Goal: Information Seeking & Learning: Learn about a topic

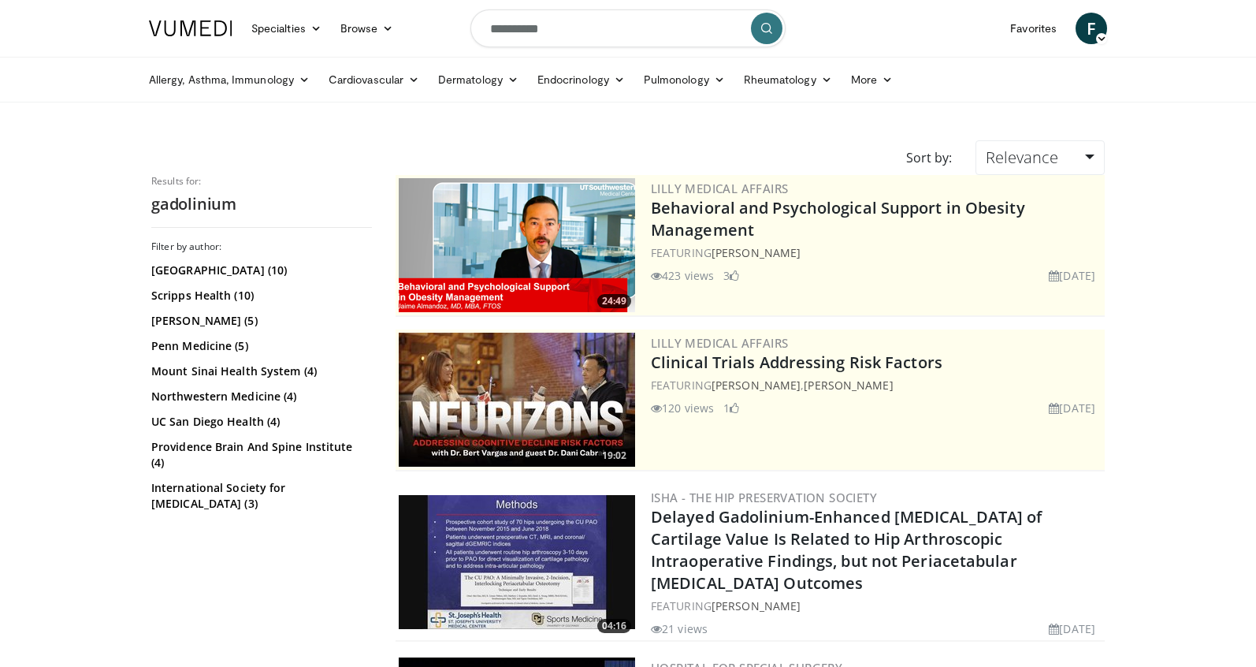
scroll to position [152, 0]
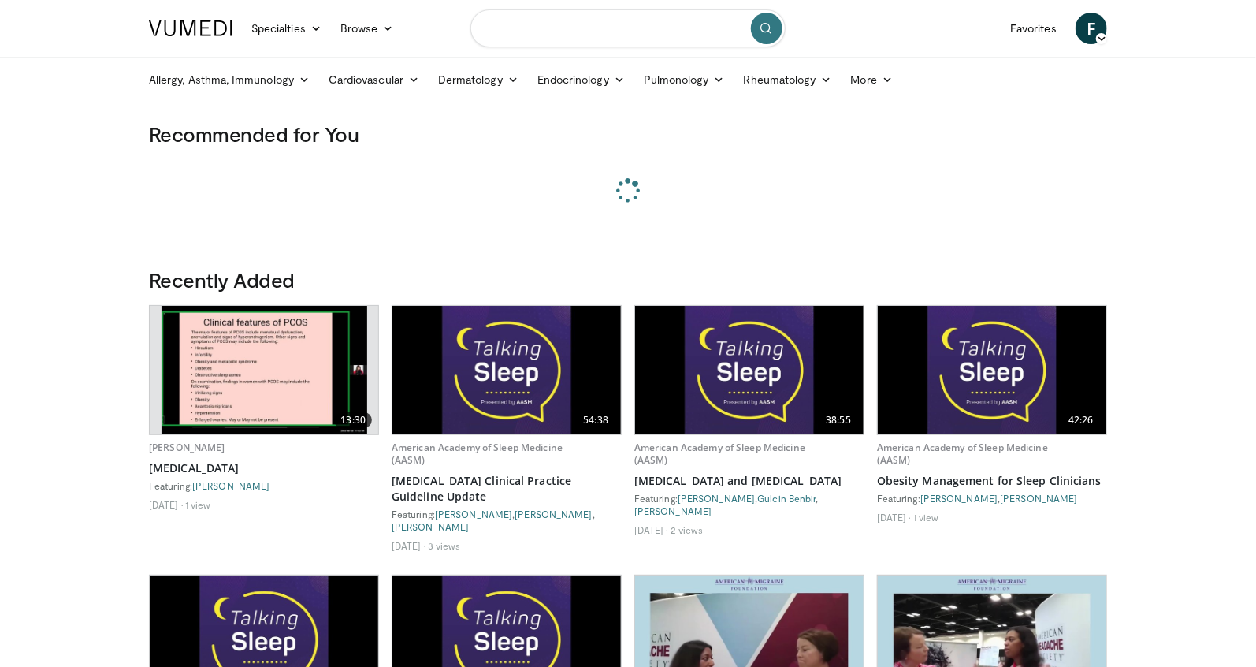
click at [655, 28] on input "Search topics, interventions" at bounding box center [628, 28] width 315 height 38
paste input "**********"
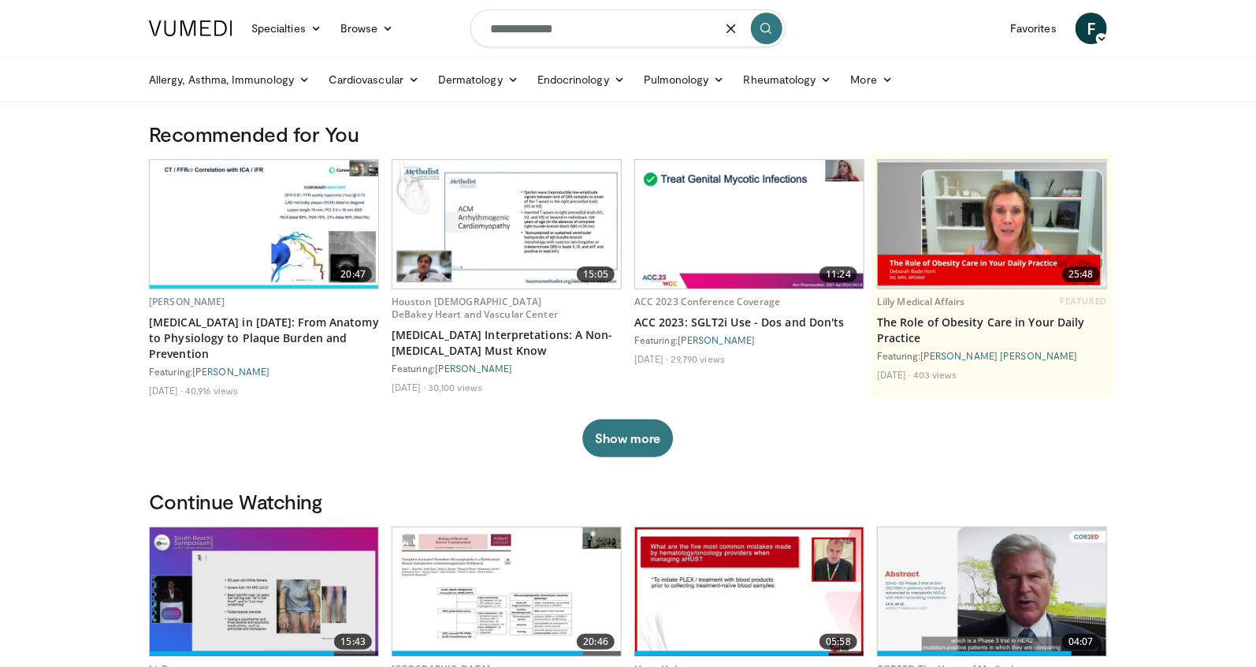
type input "**********"
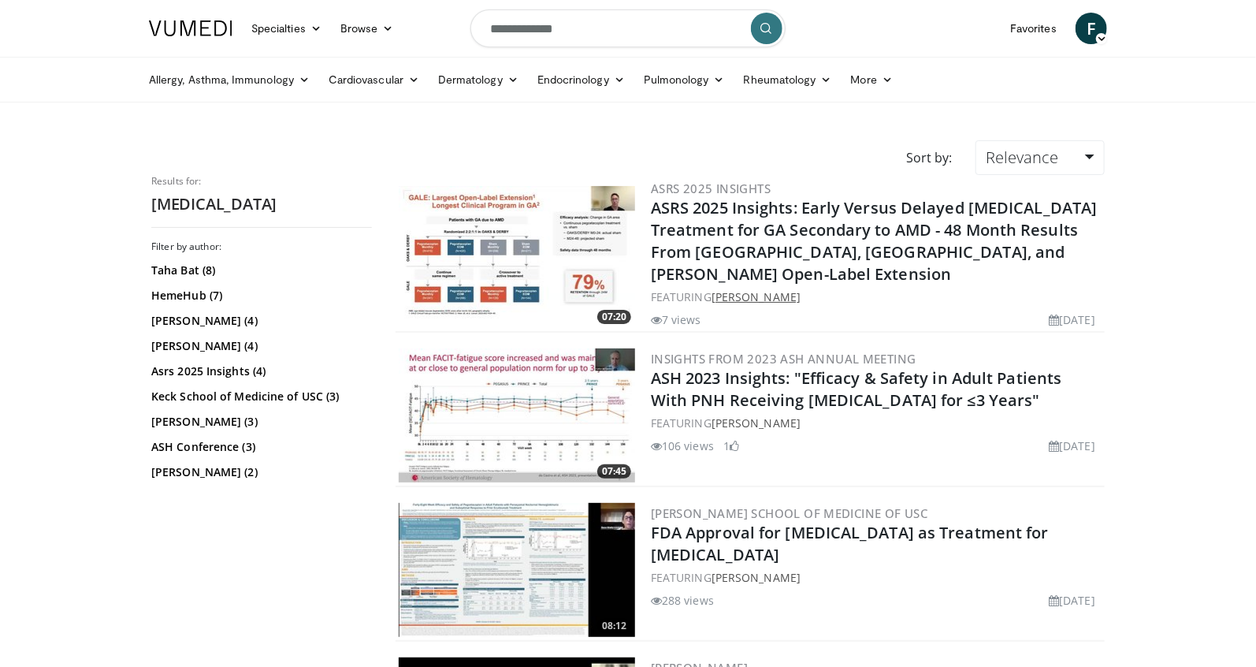
drag, startPoint x: 823, startPoint y: 270, endPoint x: 713, endPoint y: 270, distance: 109.6
click at [713, 288] on div "FEATURING Roger Goldberg" at bounding box center [876, 296] width 451 height 17
copy link "Roger Goldberg"
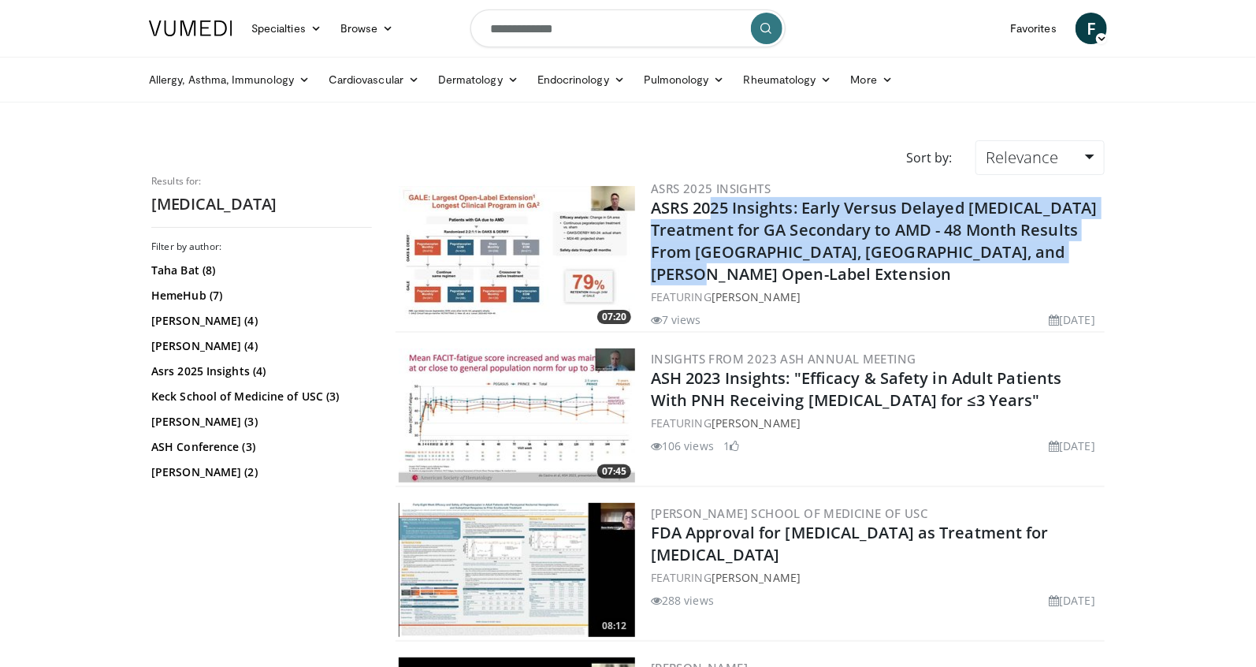
drag, startPoint x: 1069, startPoint y: 255, endPoint x: 650, endPoint y: 210, distance: 420.8
click at [650, 210] on div "07:20 ASRS 2025 Insights ASRS 2025 Insights: Early Versus Delayed Pegcetacoplan…" at bounding box center [750, 254] width 709 height 158
copy link "ASRS 2025 Insights: Early Versus Delayed Pegcetacoplan Treatment for GA Seconda…"
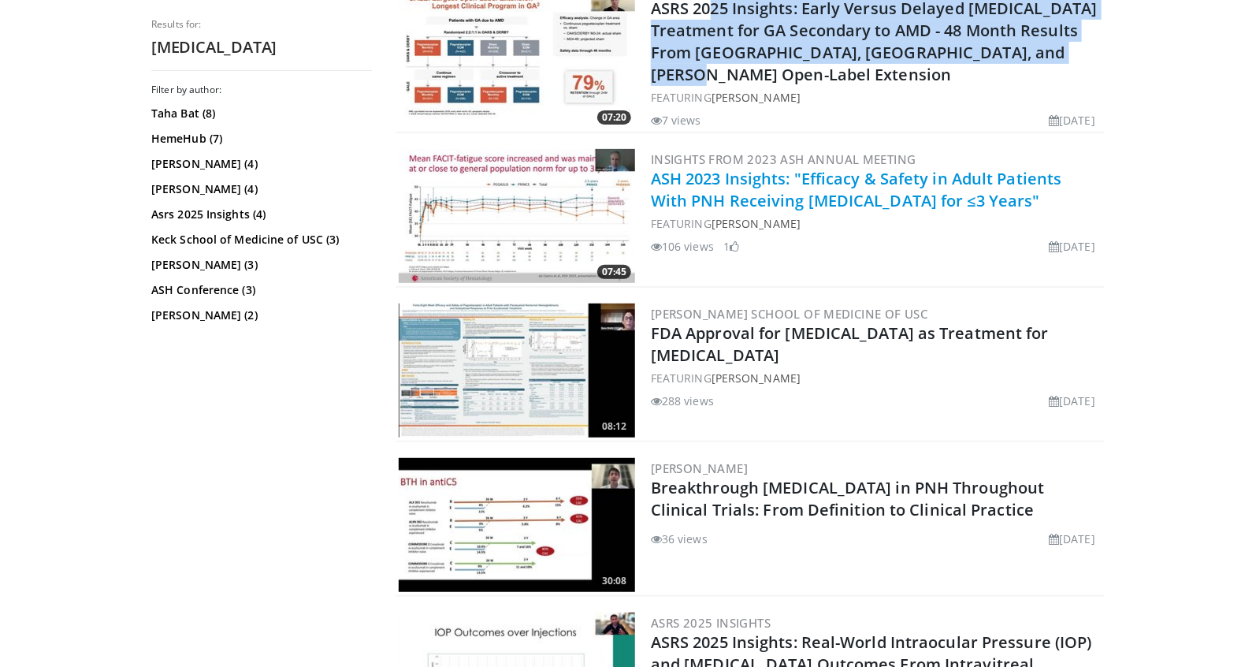
scroll to position [173, 0]
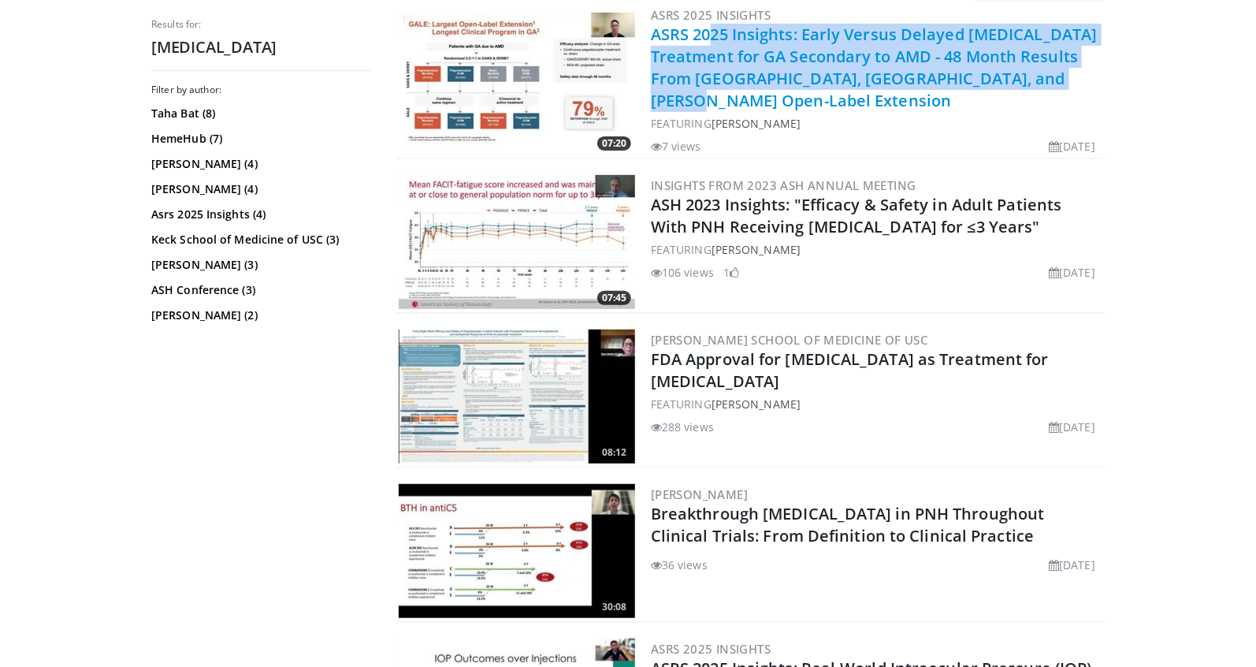
click at [722, 80] on link "ASRS 2025 Insights: Early Versus Delayed [MEDICAL_DATA] Treatment for GA Second…" at bounding box center [874, 67] width 447 height 87
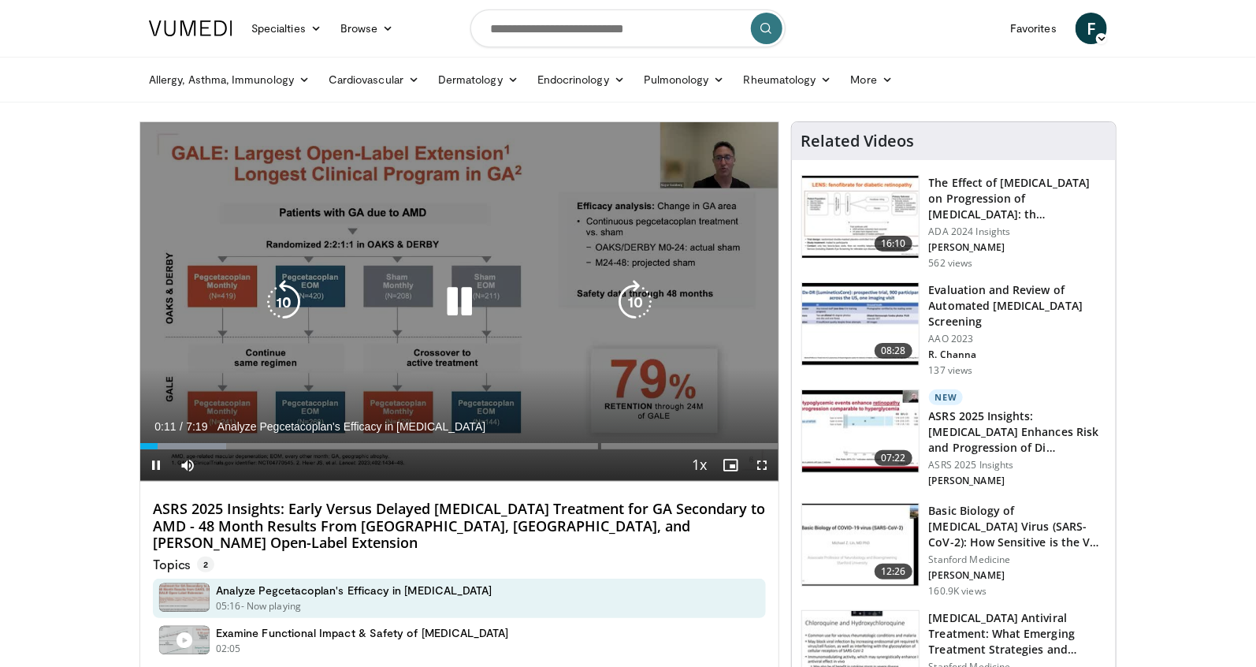
click at [634, 303] on icon "Video Player" at bounding box center [635, 302] width 44 height 44
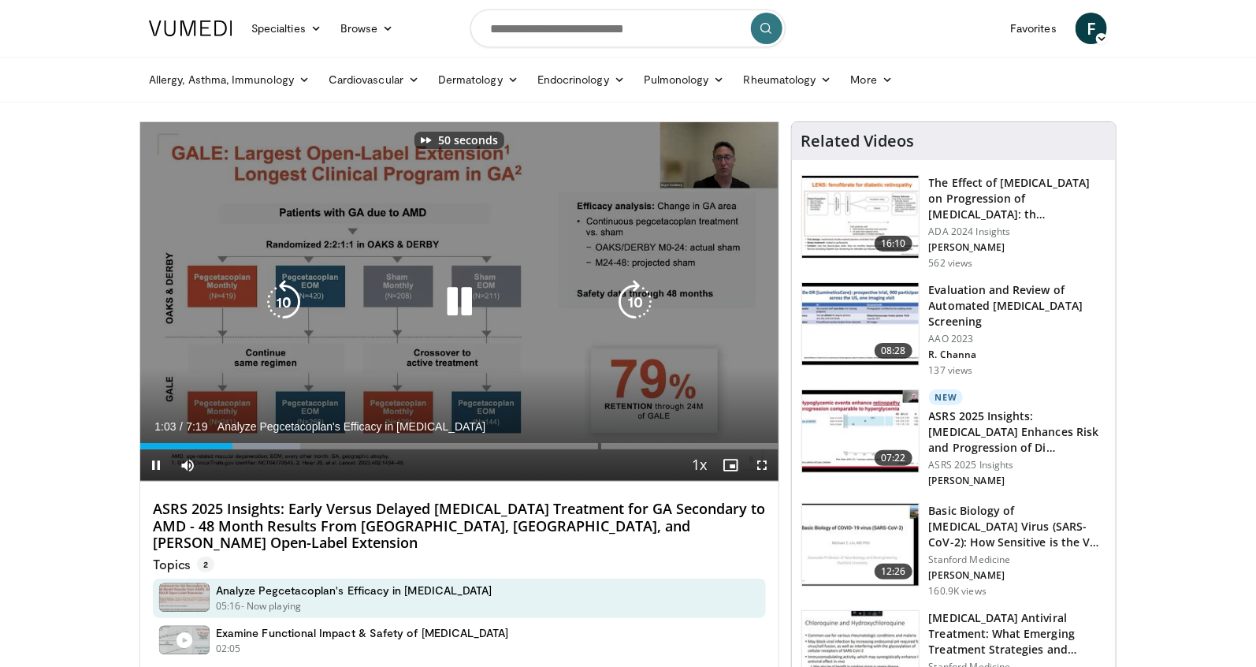
click at [634, 303] on icon "Video Player" at bounding box center [635, 302] width 44 height 44
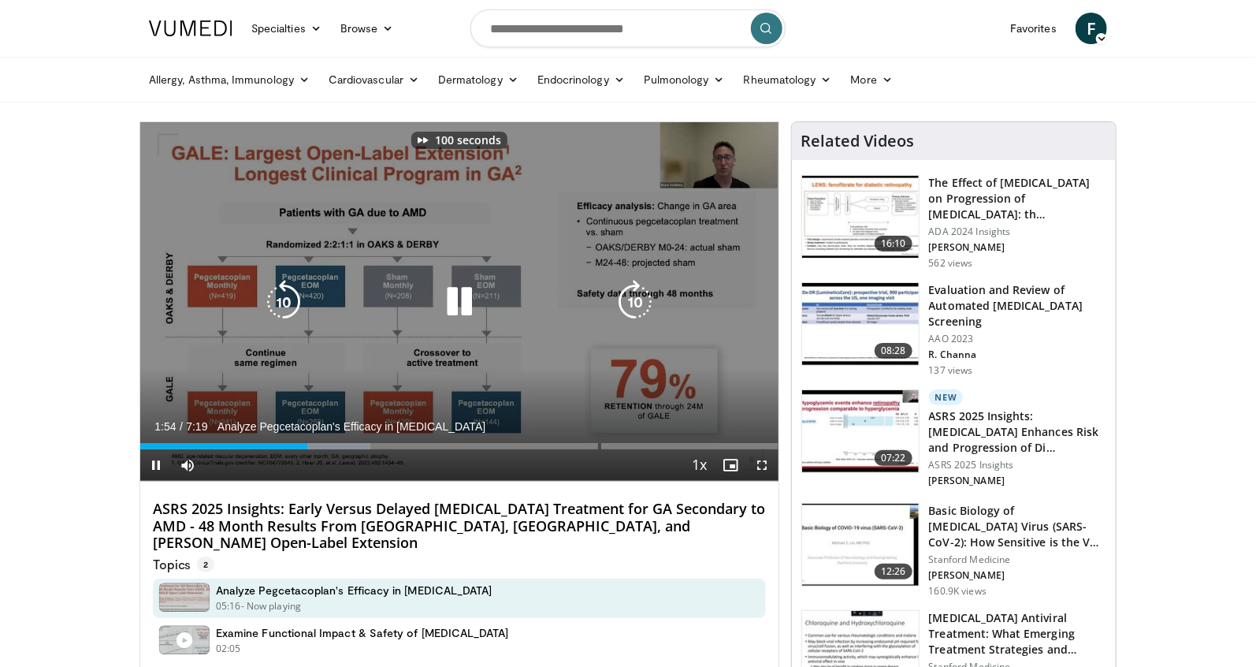
click at [634, 303] on icon "Video Player" at bounding box center [635, 302] width 44 height 44
click at [632, 303] on icon "Video Player" at bounding box center [635, 302] width 44 height 44
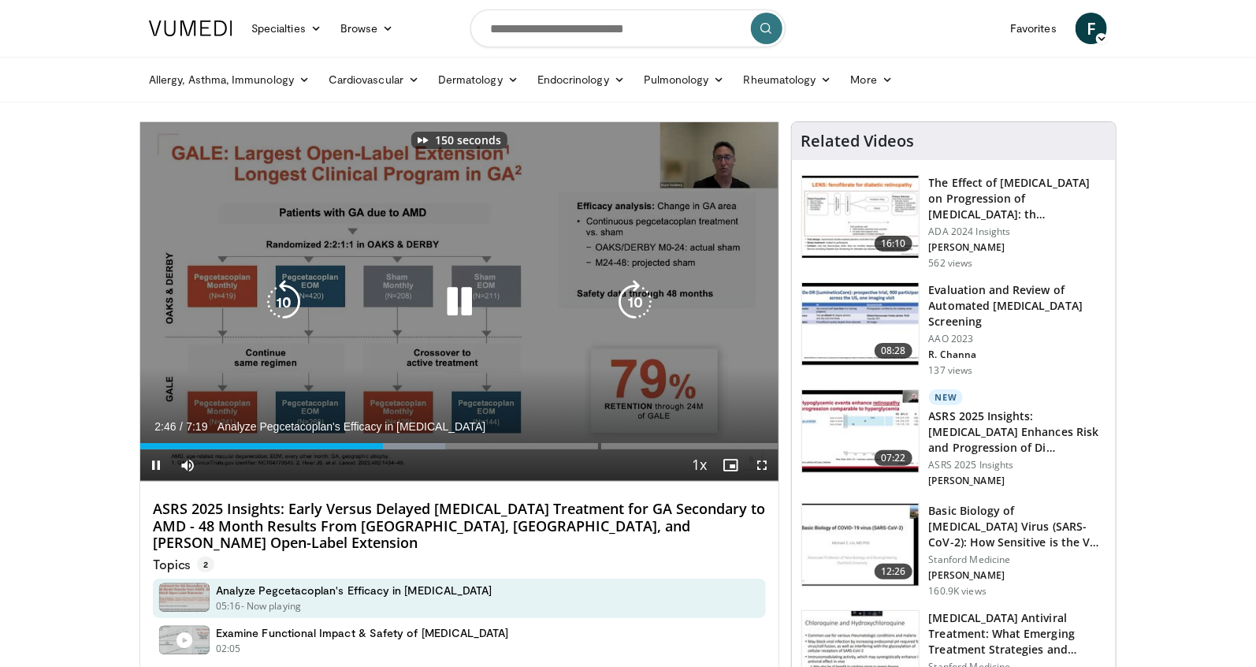
click at [632, 303] on icon "Video Player" at bounding box center [635, 302] width 44 height 44
click at [458, 295] on icon "Video Player" at bounding box center [459, 302] width 44 height 44
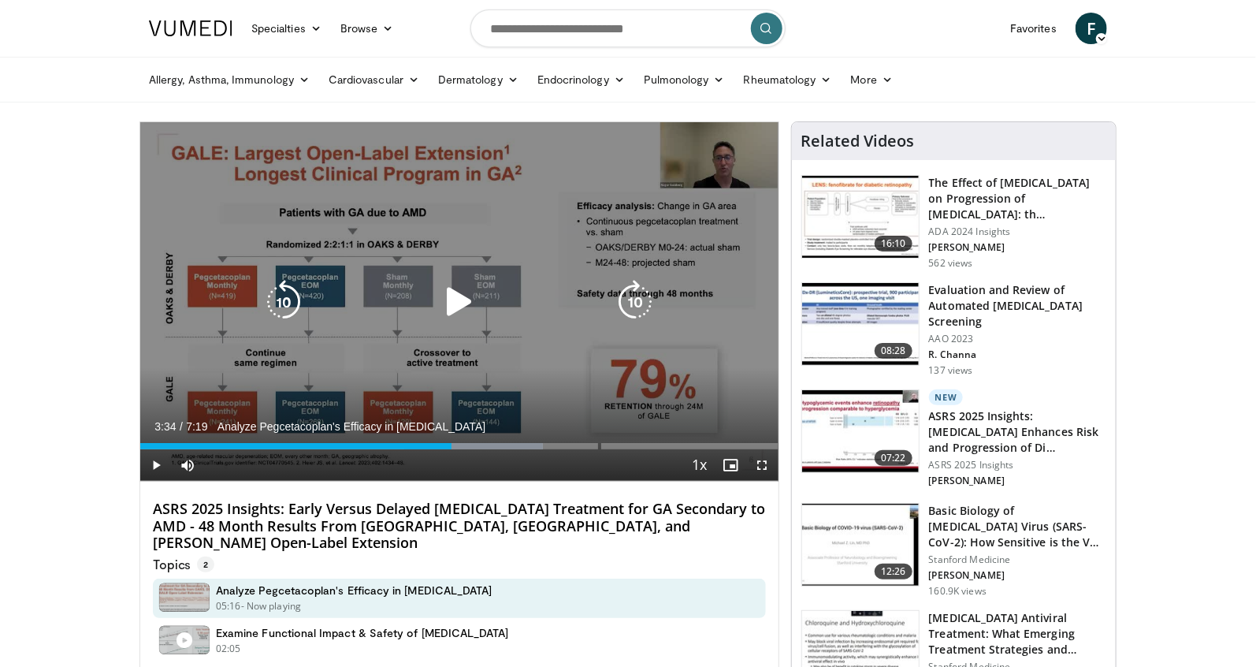
click at [638, 306] on icon "Video Player" at bounding box center [635, 302] width 44 height 44
click at [632, 306] on icon "Video Player" at bounding box center [635, 302] width 44 height 44
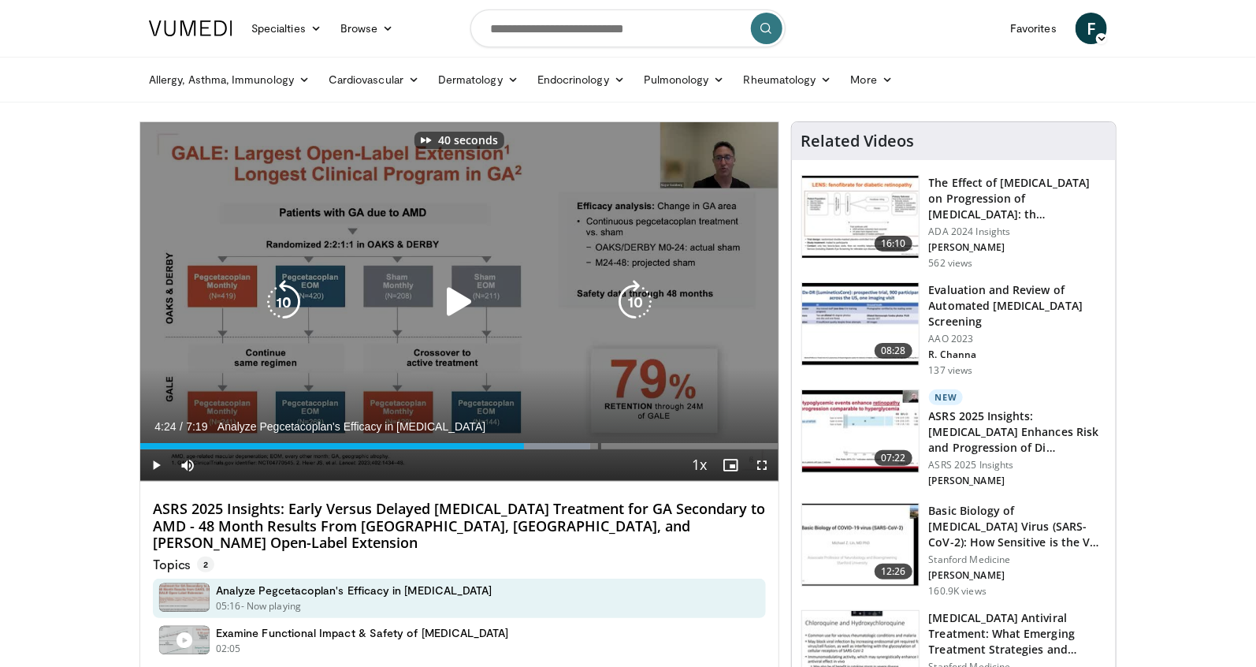
click at [632, 306] on icon "Video Player" at bounding box center [635, 302] width 44 height 44
click at [631, 303] on icon "Video Player" at bounding box center [635, 302] width 44 height 44
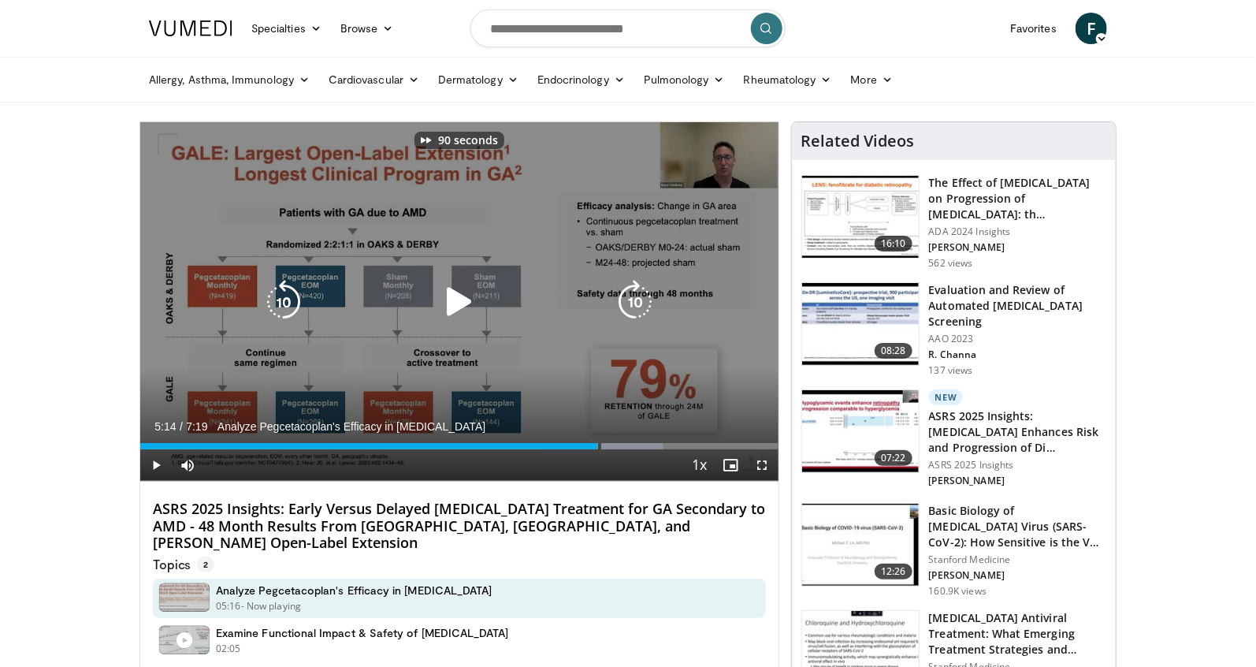
click at [631, 303] on icon "Video Player" at bounding box center [635, 302] width 44 height 44
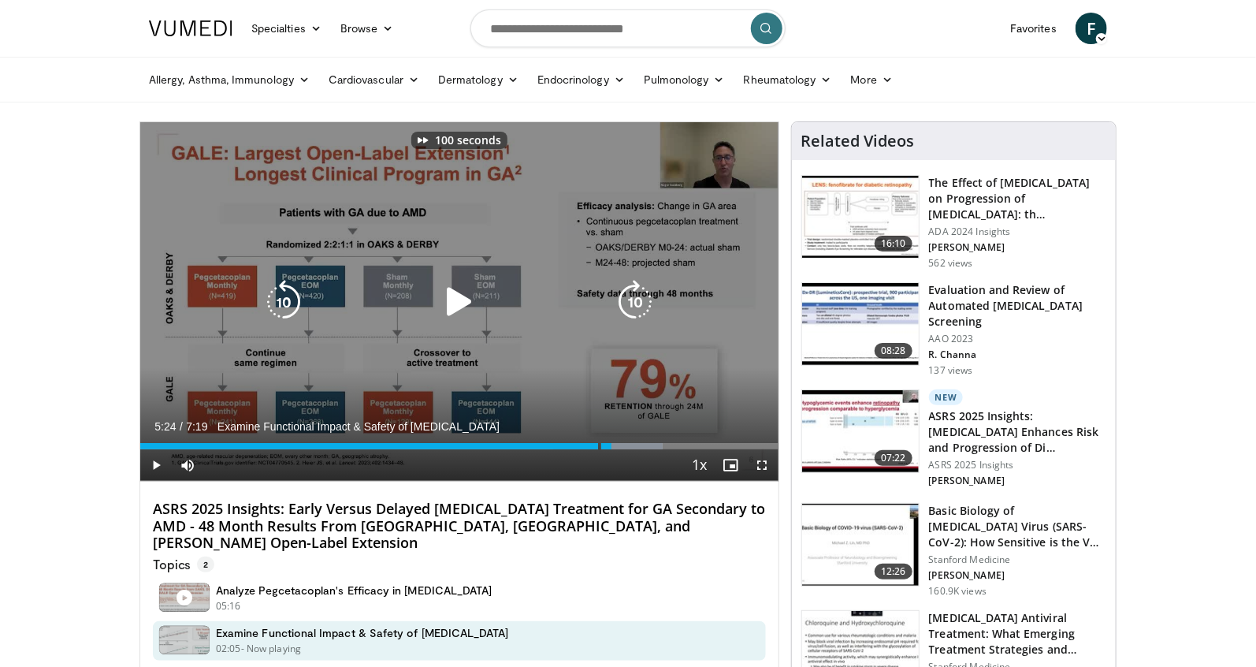
click at [631, 303] on icon "Video Player" at bounding box center [635, 302] width 44 height 44
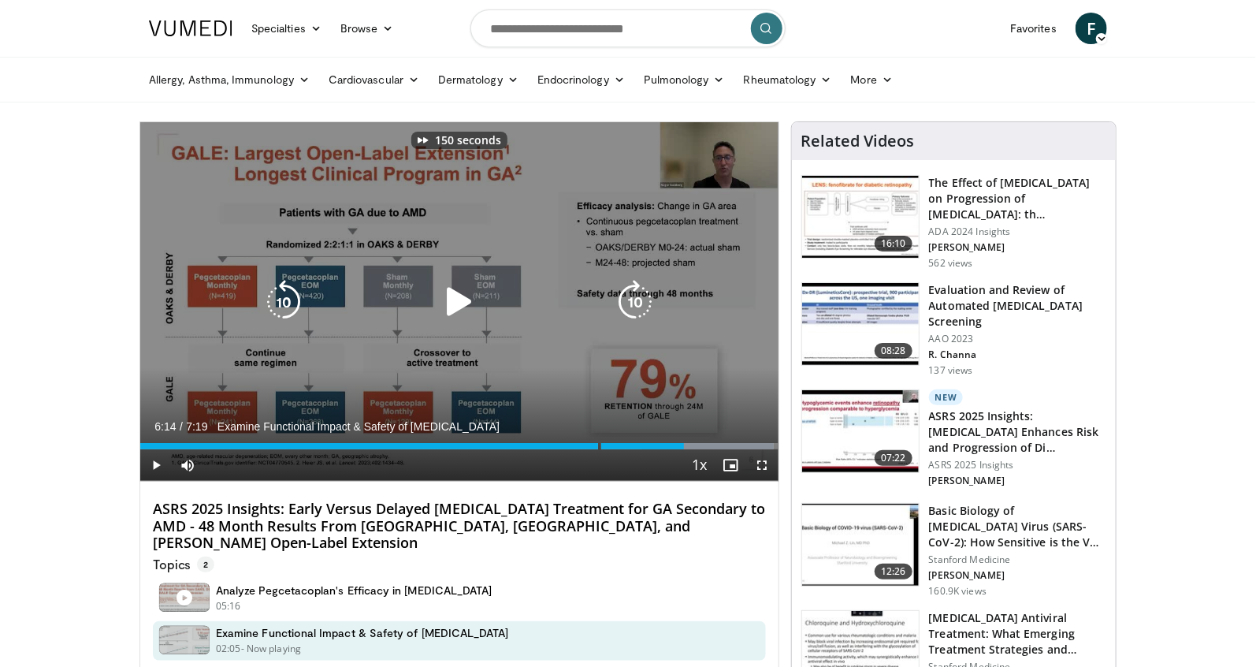
click at [631, 303] on icon "Video Player" at bounding box center [635, 302] width 44 height 44
click at [634, 302] on icon "Video Player" at bounding box center [635, 302] width 44 height 44
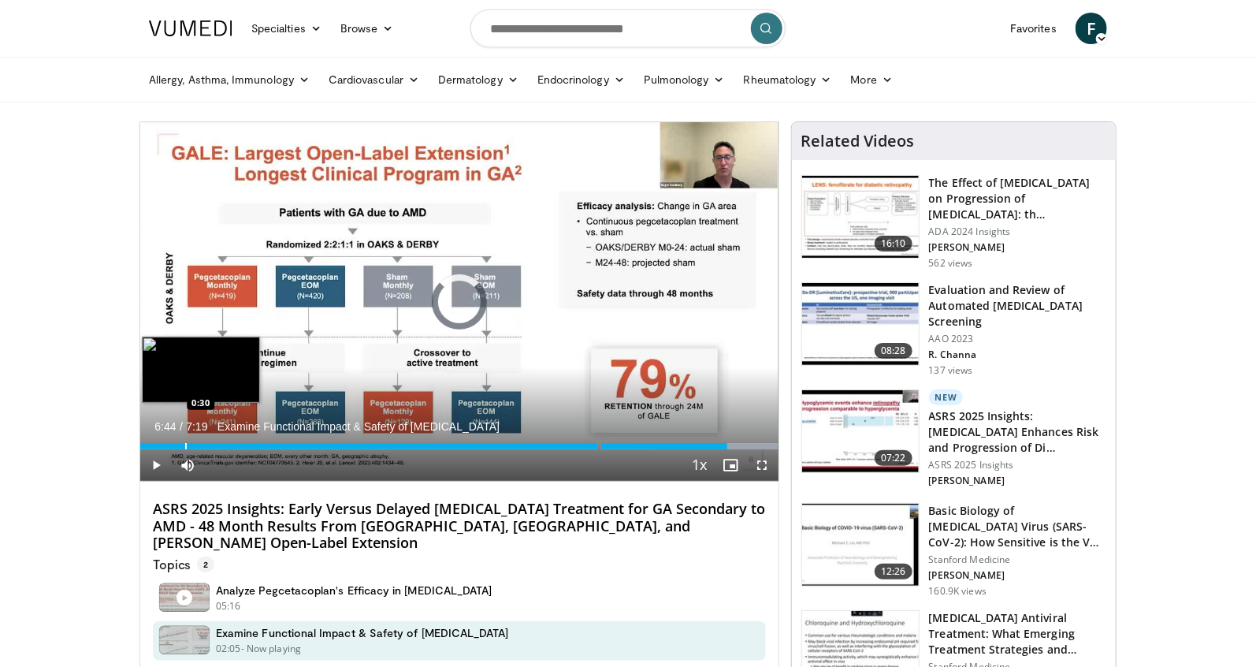
click at [185, 445] on div "Progress Bar" at bounding box center [186, 446] width 2 height 6
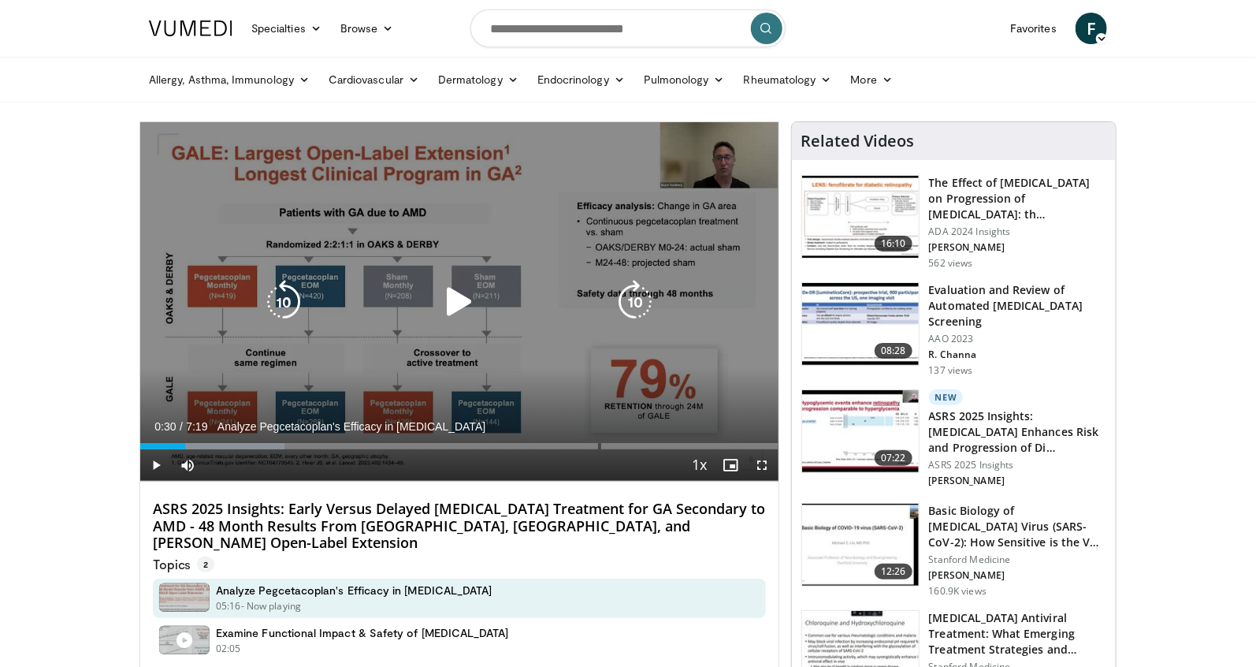
click at [631, 302] on icon "Video Player" at bounding box center [635, 302] width 44 height 44
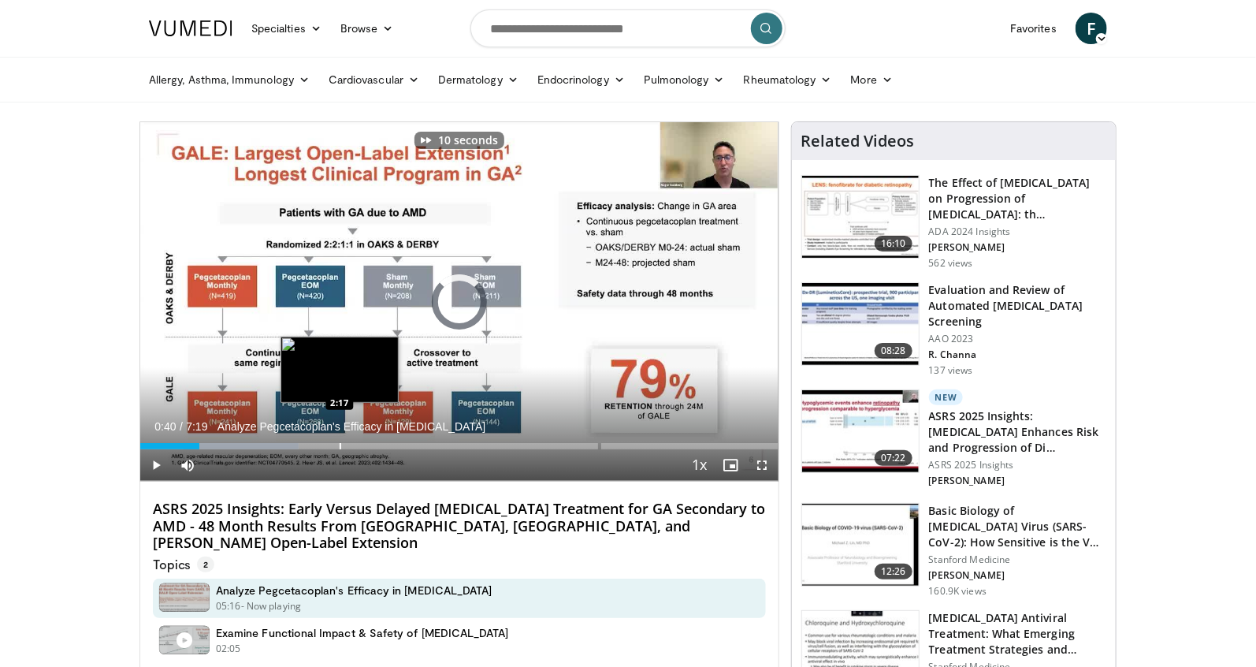
click at [338, 447] on div "Loaded : 24.80% 0:40" at bounding box center [459, 446] width 638 height 6
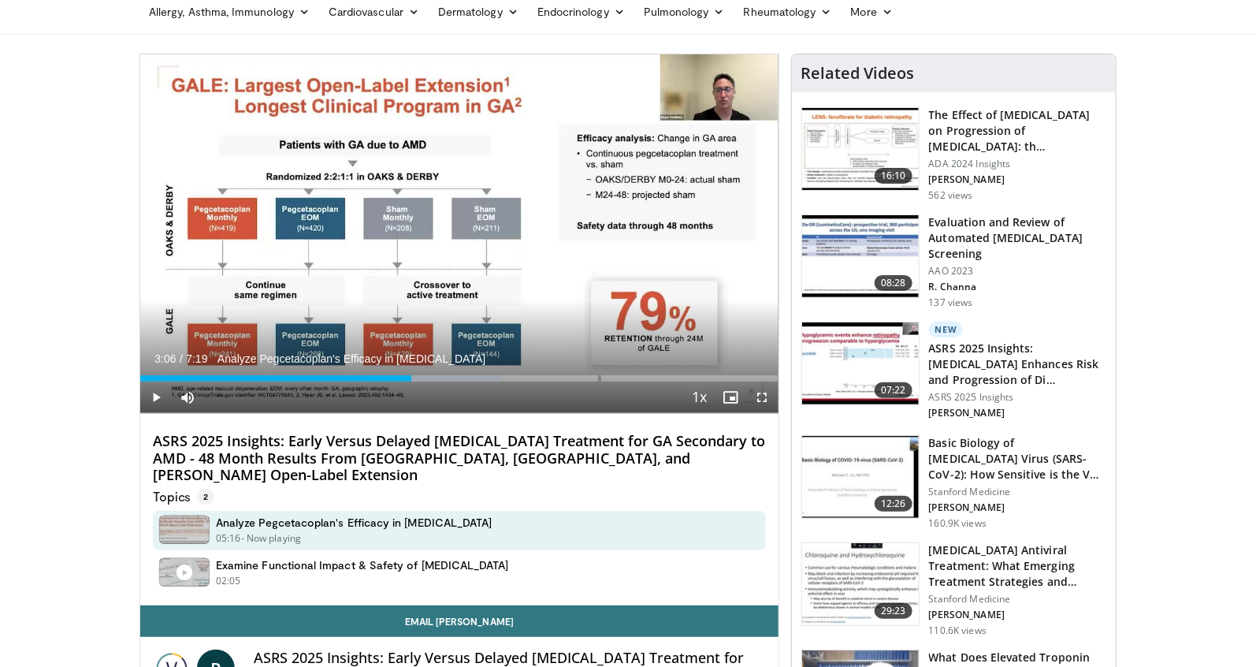
scroll to position [59, 0]
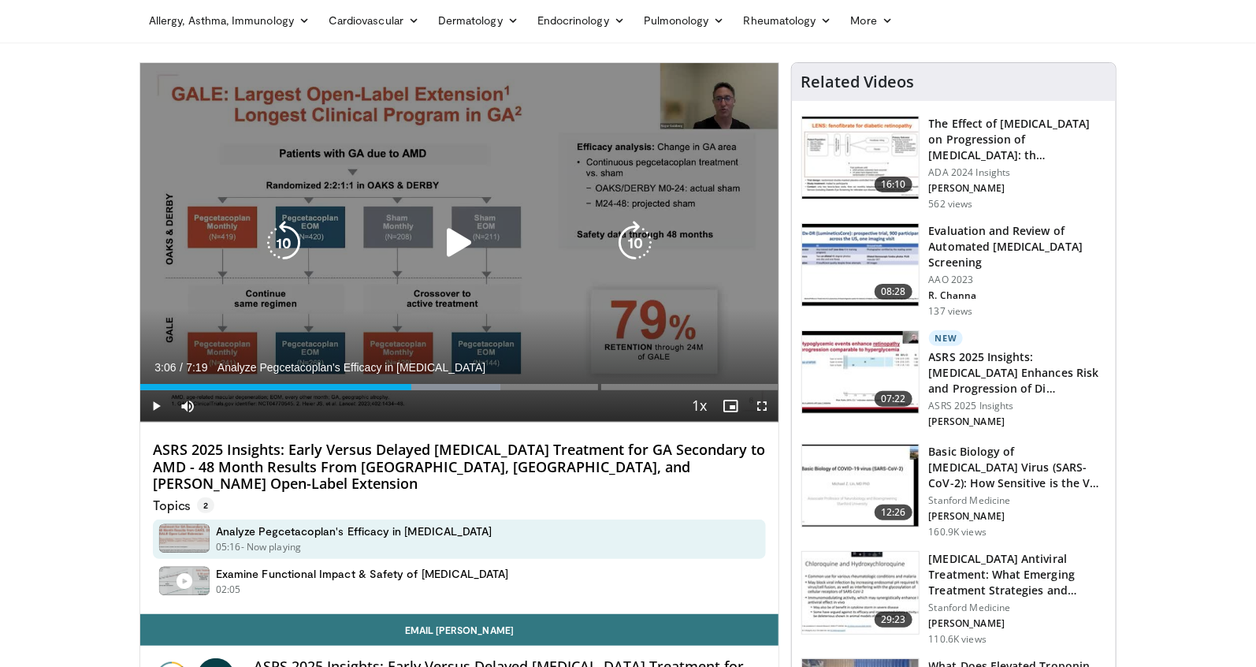
click at [635, 244] on icon "Video Player" at bounding box center [635, 243] width 44 height 44
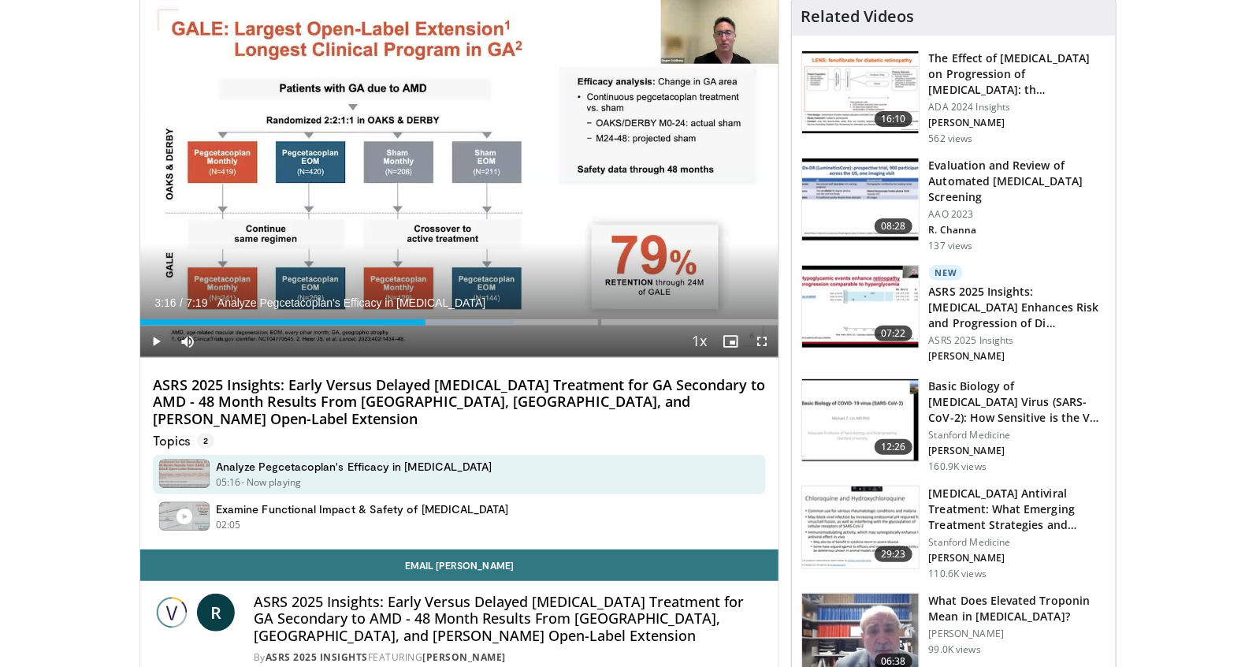
scroll to position [118, 0]
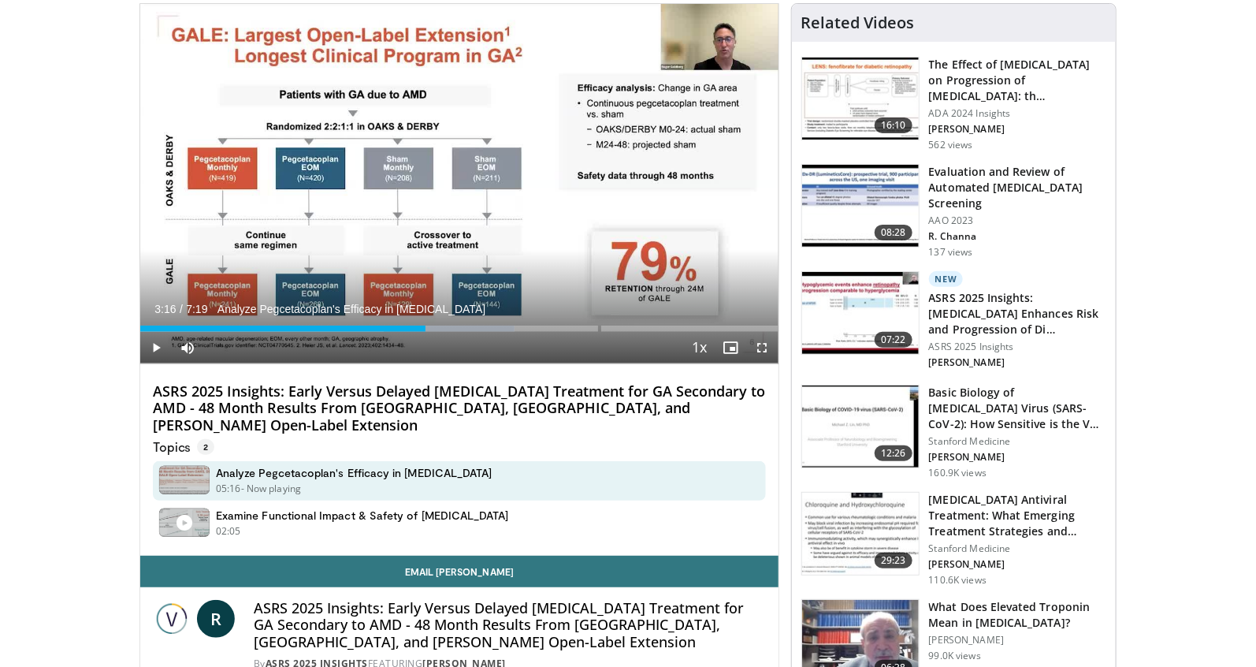
click at [179, 439] on p "Topics 2" at bounding box center [183, 447] width 61 height 16
click at [204, 439] on span "2" at bounding box center [205, 447] width 17 height 16
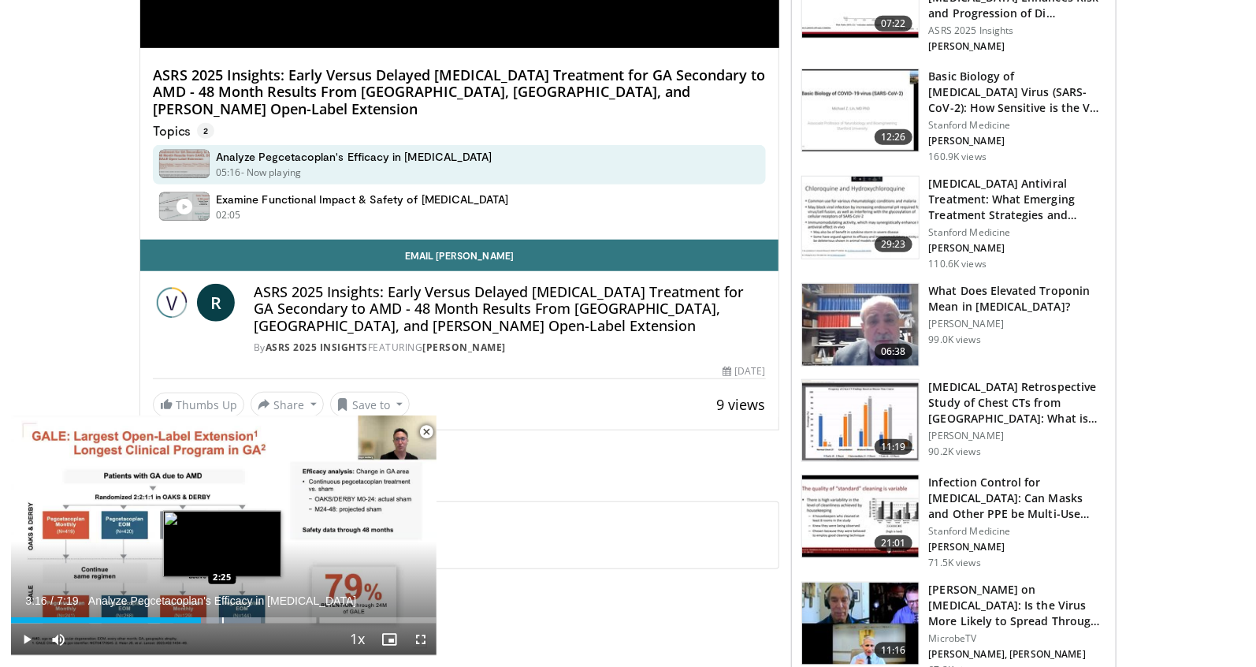
scroll to position [459, 0]
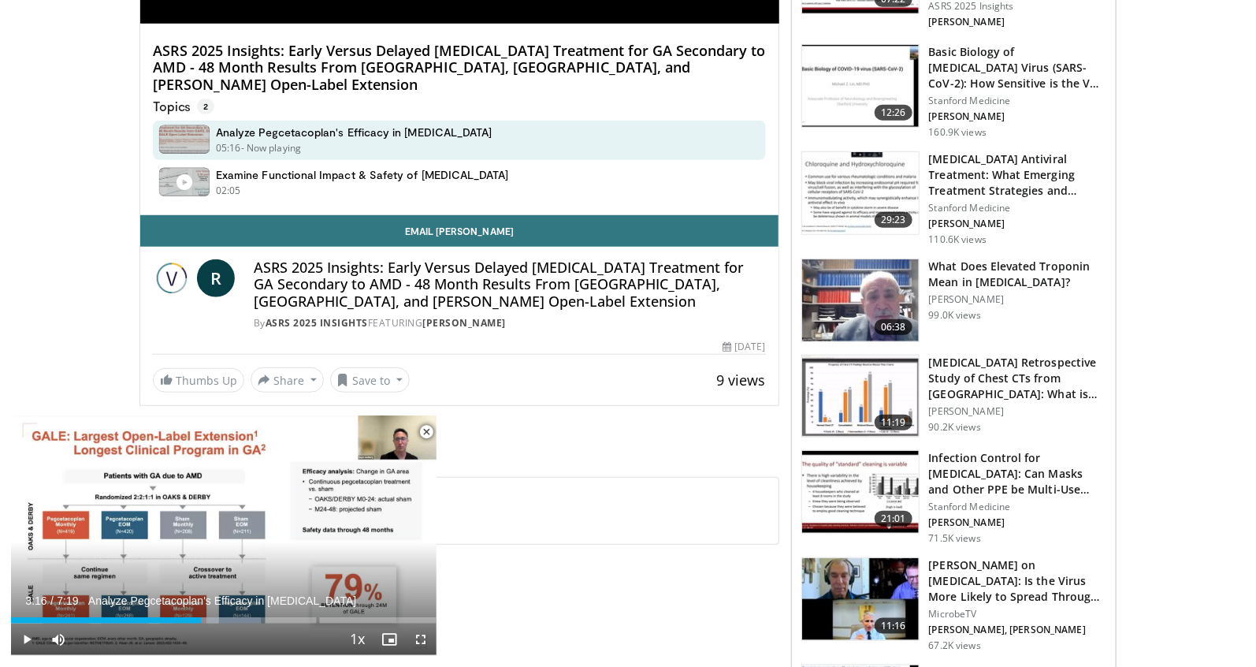
click at [426, 435] on span "Video Player" at bounding box center [427, 432] width 32 height 32
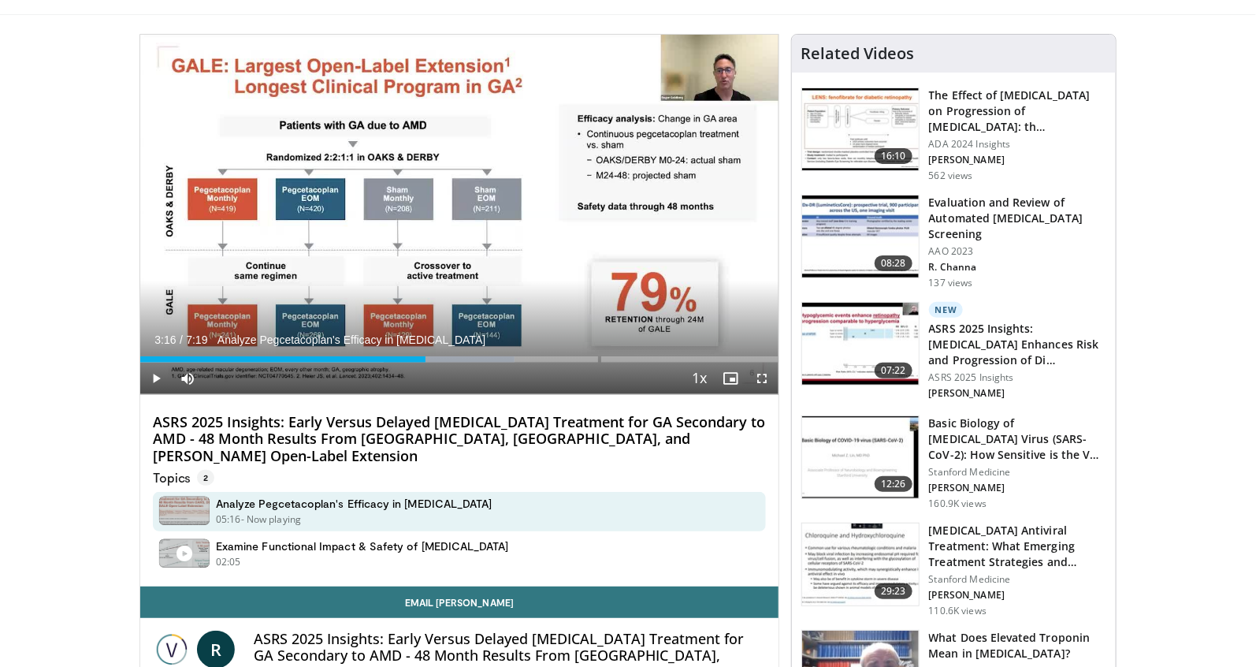
scroll to position [0, 0]
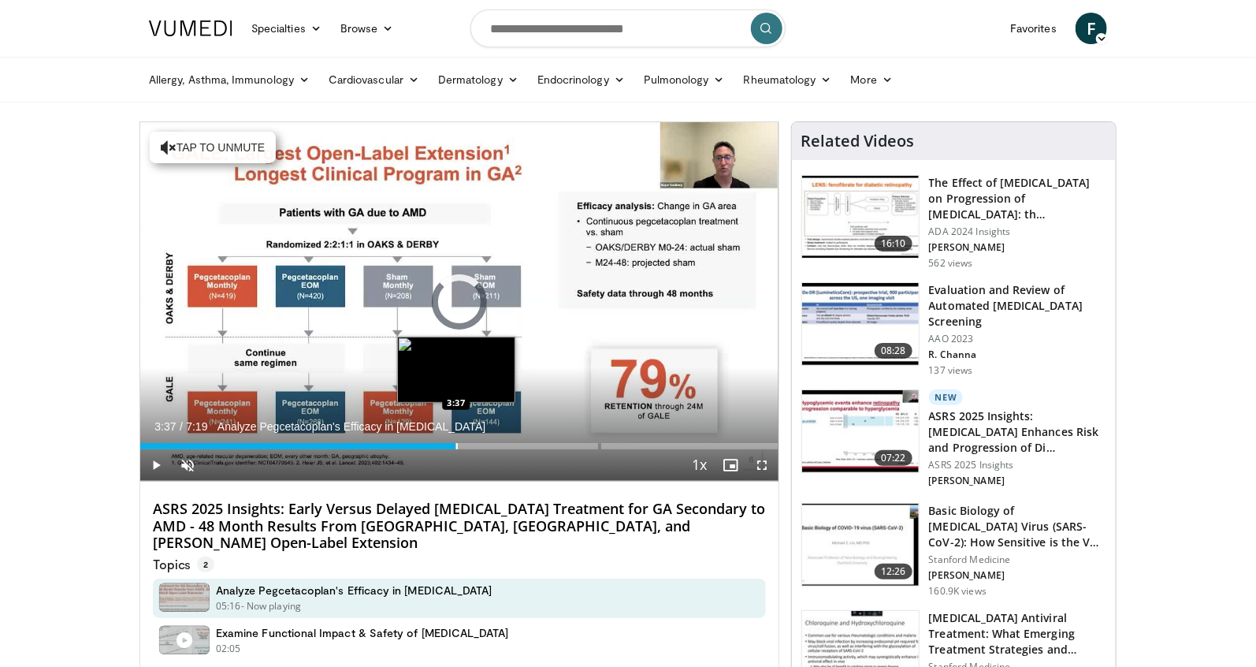
click at [456, 445] on div "Progress Bar" at bounding box center [457, 446] width 2 height 6
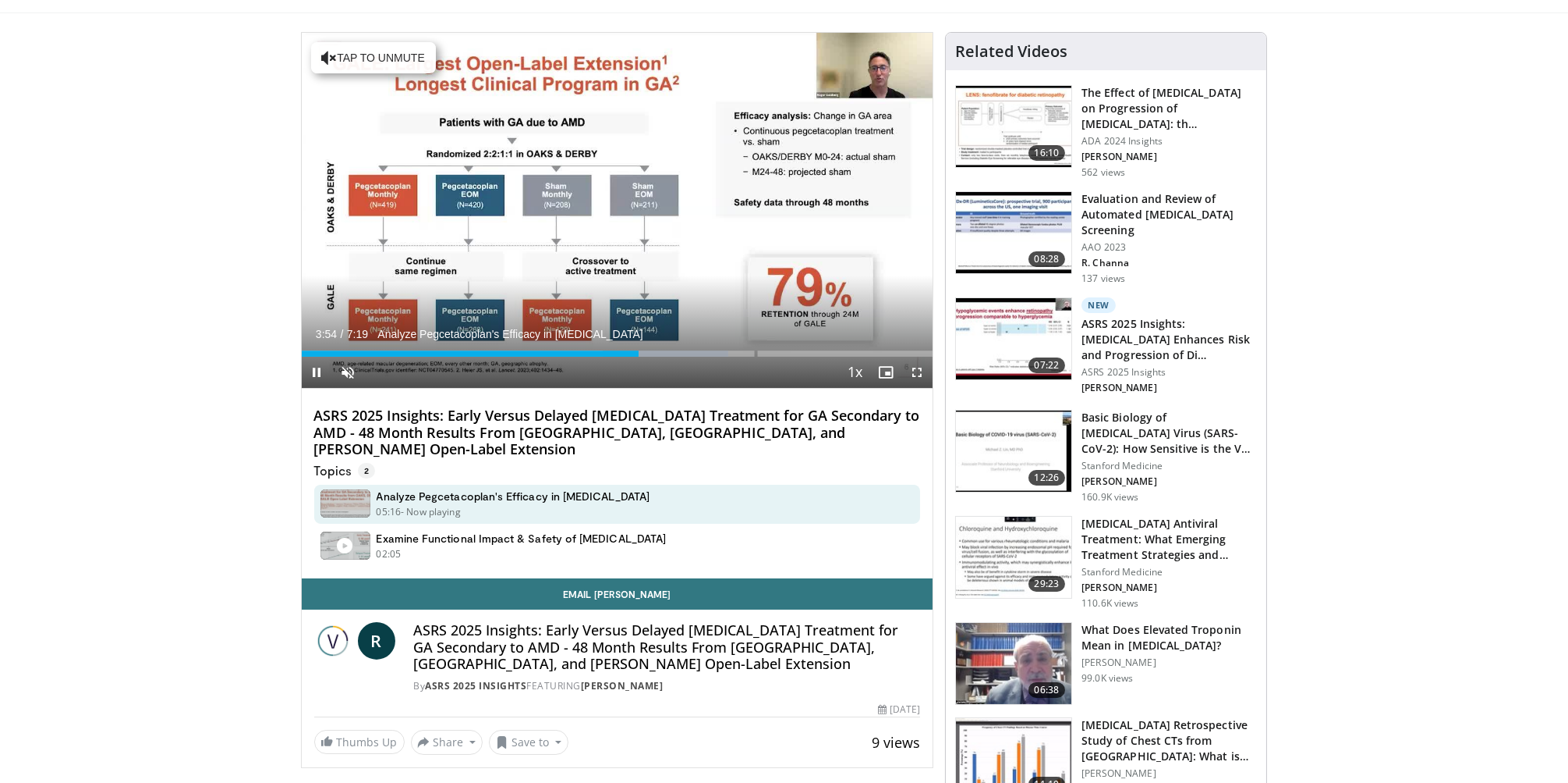
scroll to position [90, 0]
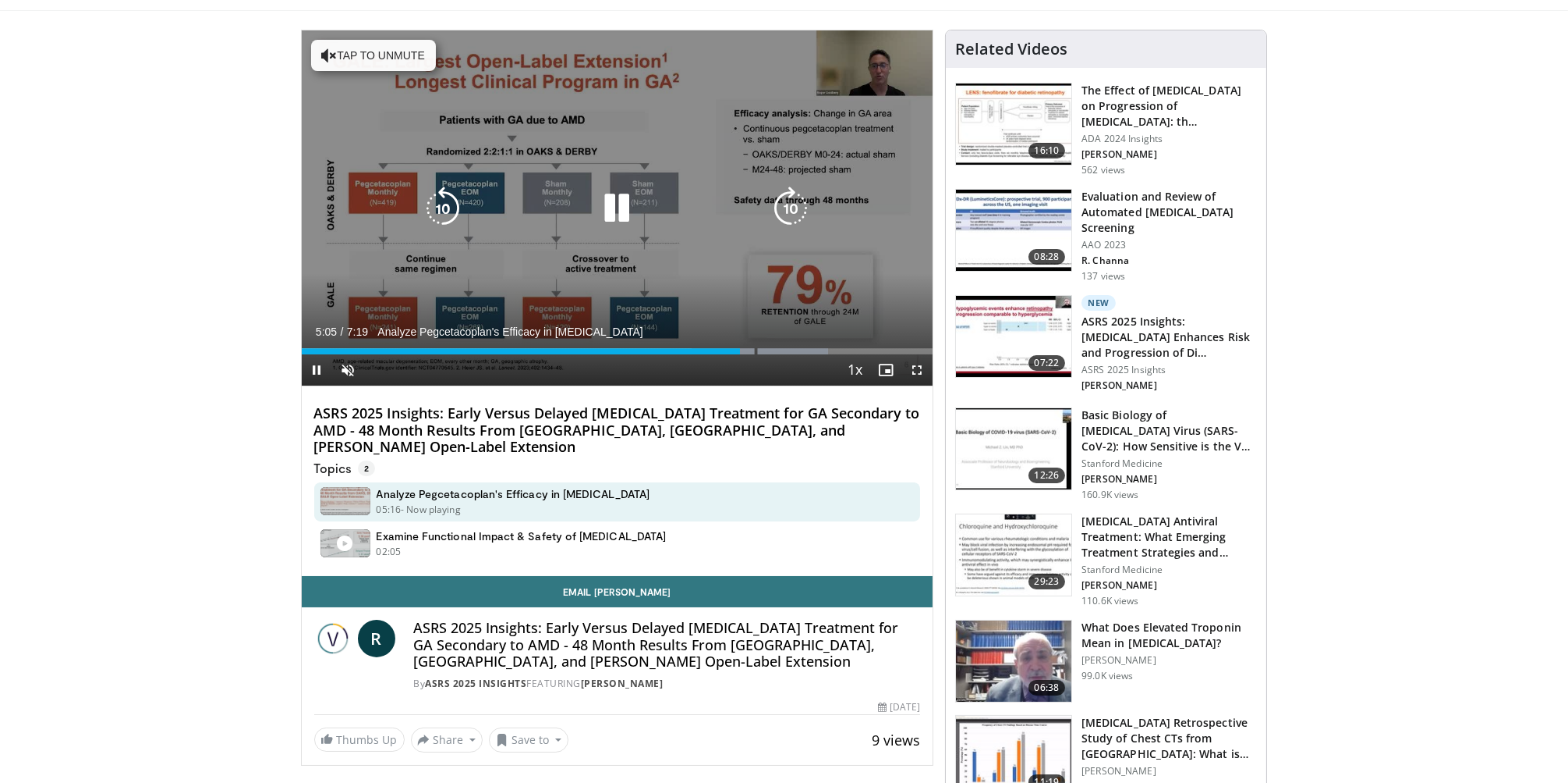
click at [362, 47] on button "Tap to unmute" at bounding box center [373, 55] width 125 height 32
click at [620, 207] on icon "Video Player" at bounding box center [616, 208] width 44 height 44
